Goal: Transaction & Acquisition: Purchase product/service

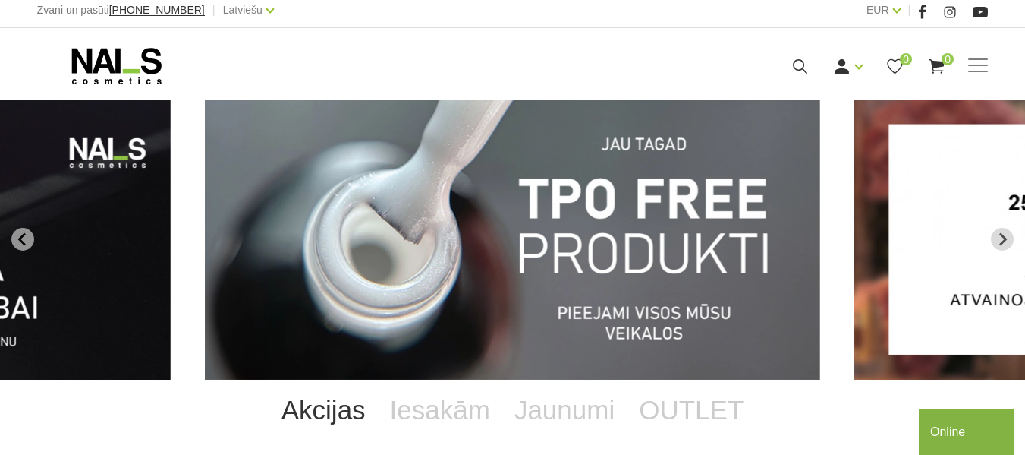
scroll to position [5, 0]
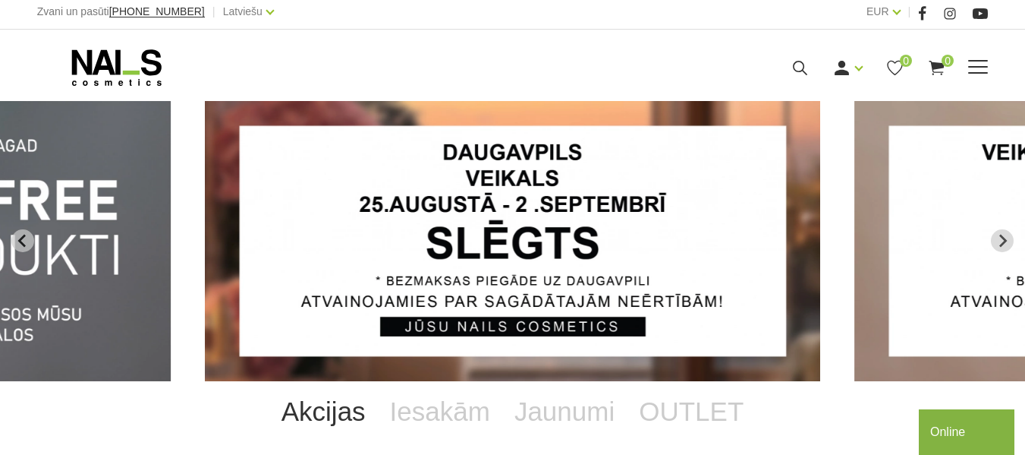
click at [0, 0] on link "Gēlu sistēmas" at bounding box center [0, 0] width 0 height 0
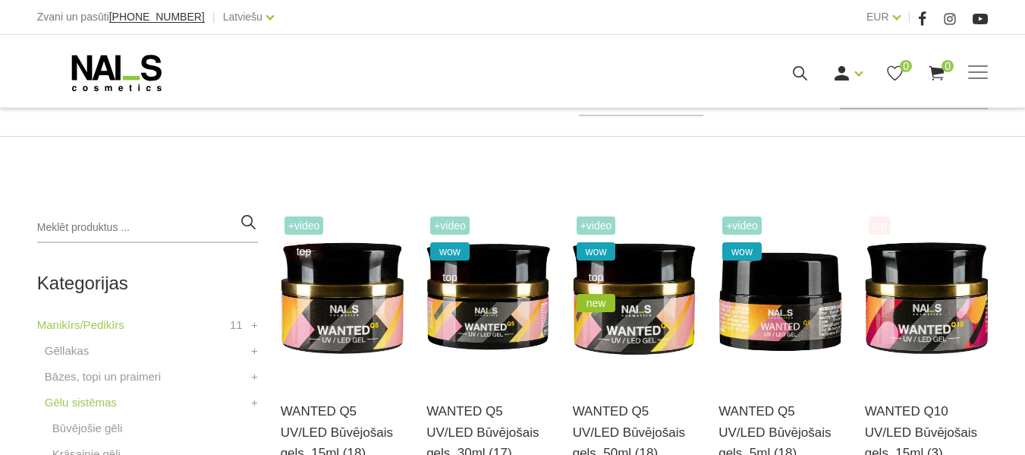
scroll to position [257, 0]
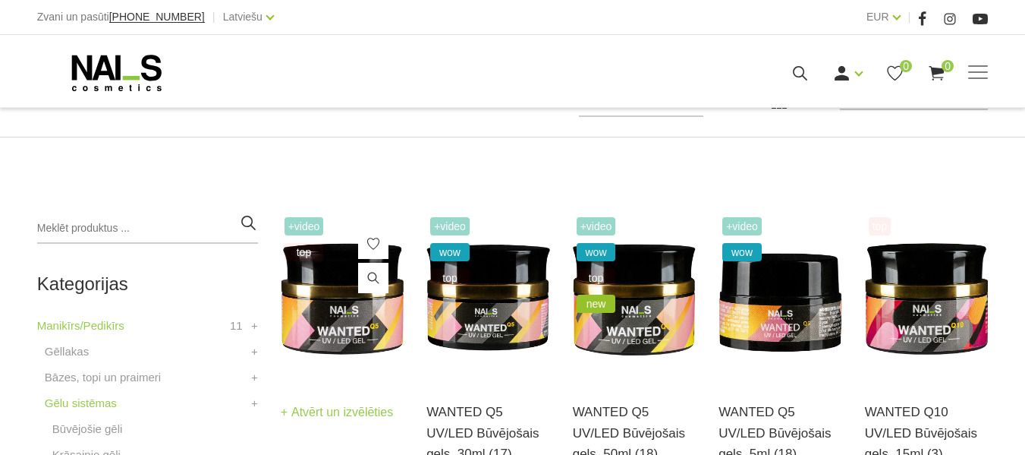
click at [308, 302] on img at bounding box center [343, 297] width 124 height 169
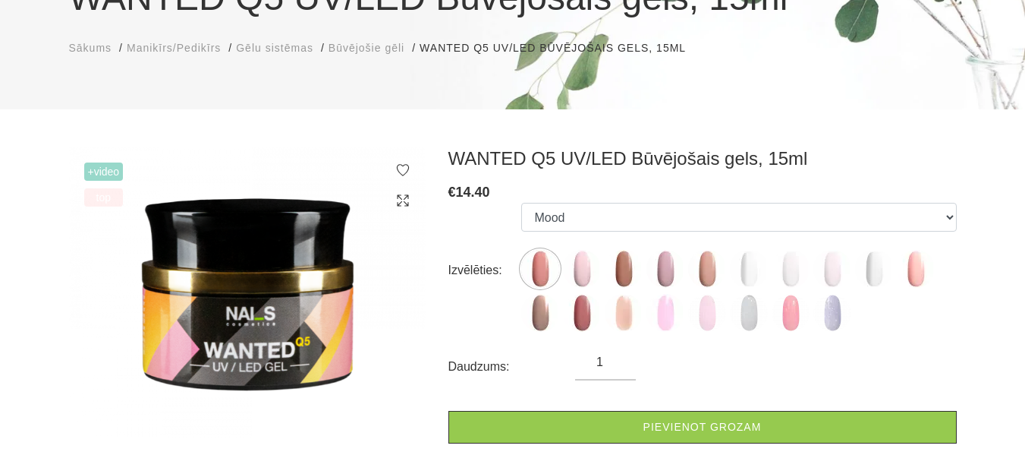
scroll to position [184, 0]
